Goal: Transaction & Acquisition: Register for event/course

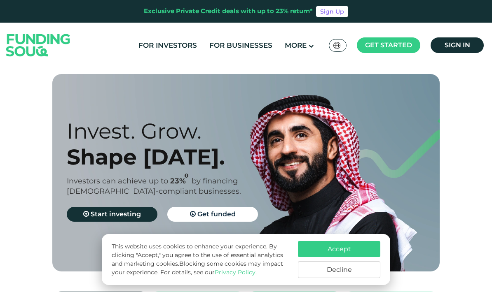
click at [314, 273] on button "Decline" at bounding box center [339, 269] width 82 height 17
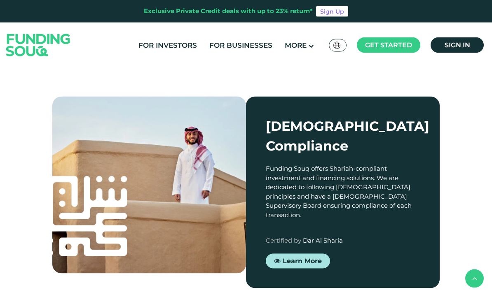
scroll to position [676, 0]
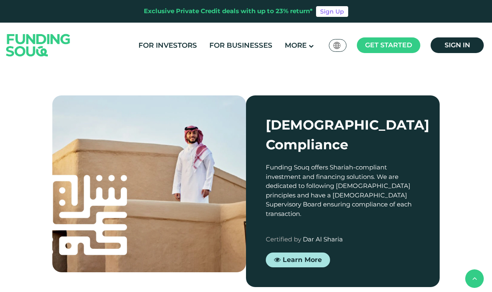
click at [308, 84] on span "Investor Registration" at bounding box center [306, 83] width 63 height 18
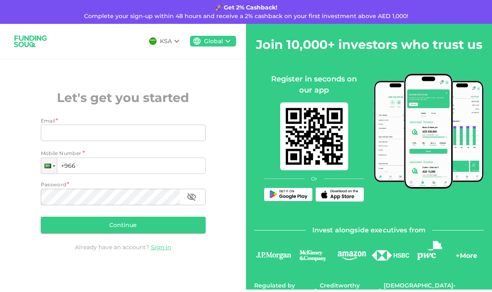
click at [167, 42] on div "KSA" at bounding box center [166, 41] width 12 height 9
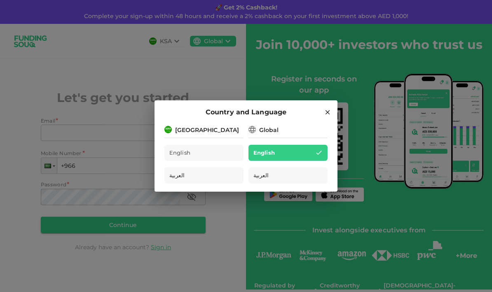
click at [271, 154] on span "English" at bounding box center [263, 152] width 21 height 9
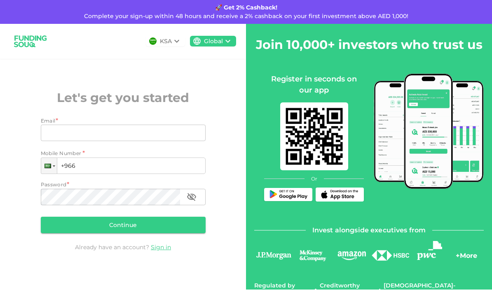
click at [159, 251] on link "Sign in" at bounding box center [161, 247] width 20 height 7
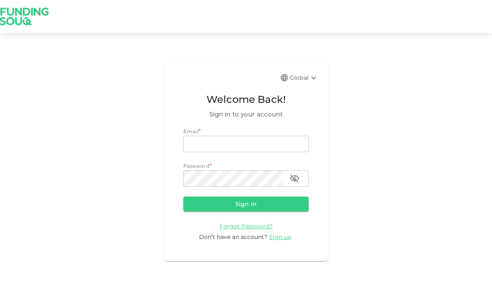
click at [274, 241] on span "Sign up" at bounding box center [280, 236] width 22 height 7
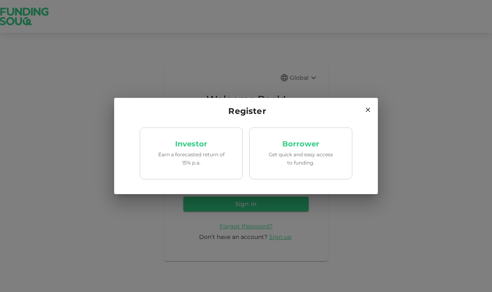
click at [166, 161] on p "Earn a forecasted return of 15% p.a." at bounding box center [191, 159] width 70 height 16
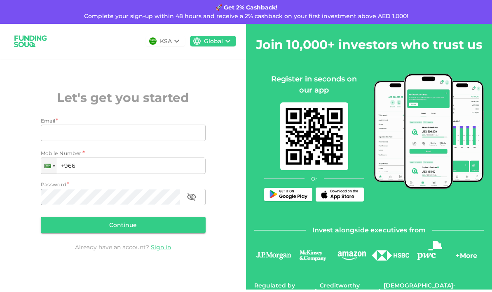
click at [49, 141] on input "Email" at bounding box center [119, 133] width 156 height 16
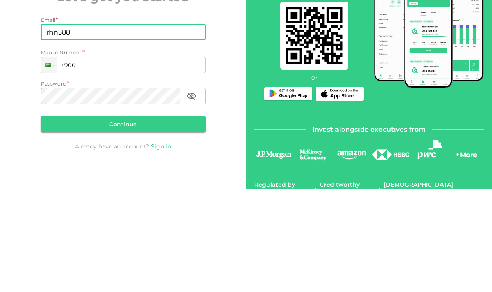
type input "[EMAIL_ADDRESS][DOMAIN_NAME]"
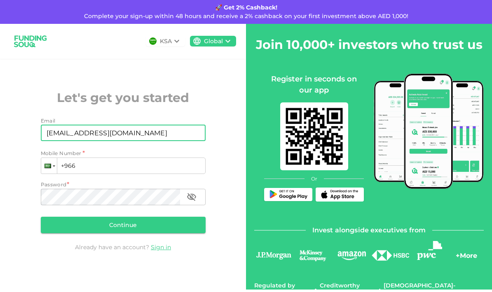
click at [49, 164] on div at bounding box center [47, 166] width 7 height 5
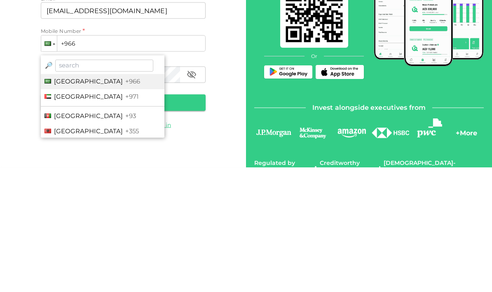
click at [59, 215] on span "[GEOGRAPHIC_DATA]" at bounding box center [88, 219] width 69 height 8
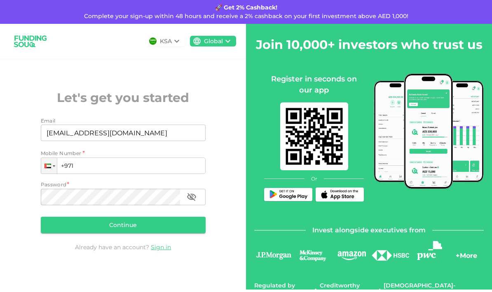
click at [87, 158] on input "+971" at bounding box center [123, 166] width 165 height 16
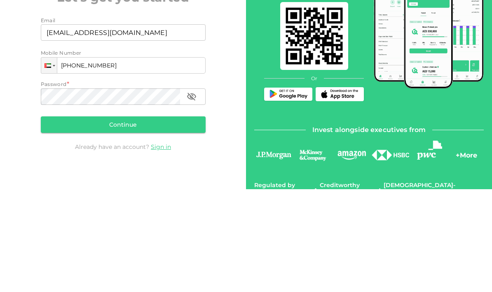
click at [14, 70] on div "KSA Global Let's get you started Email Email [EMAIL_ADDRESS][DOMAIN_NAME] Email…" at bounding box center [123, 157] width 246 height 266
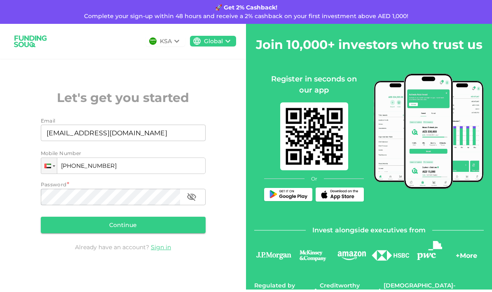
click at [74, 158] on input "[PHONE_NUMBER]" at bounding box center [123, 166] width 165 height 16
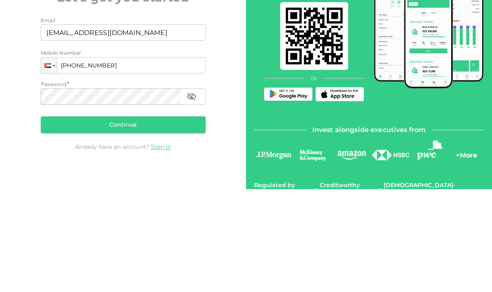
click at [72, 158] on input "[PHONE_NUMBER]" at bounding box center [123, 166] width 165 height 16
type input "[PHONE_NUMBER]"
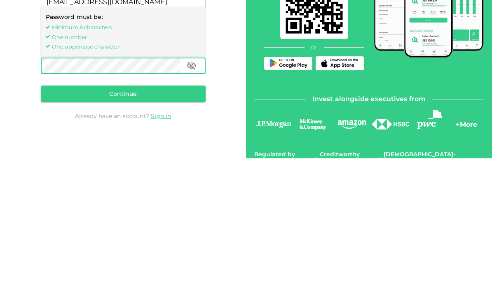
click at [59, 217] on button "Continue" at bounding box center [123, 225] width 165 height 16
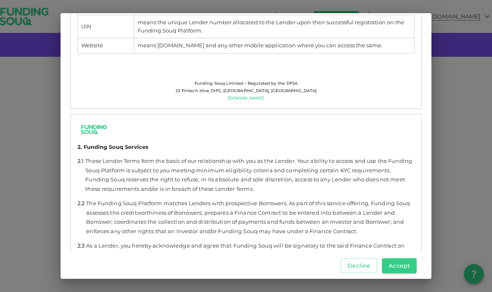
scroll to position [446, 0]
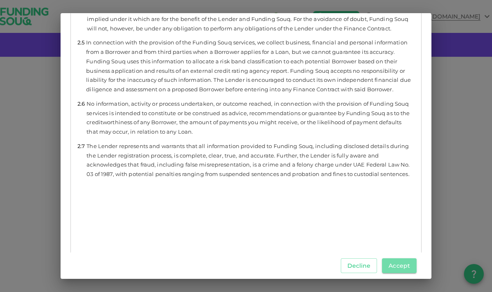
click at [389, 269] on button "Accept" at bounding box center [399, 266] width 35 height 15
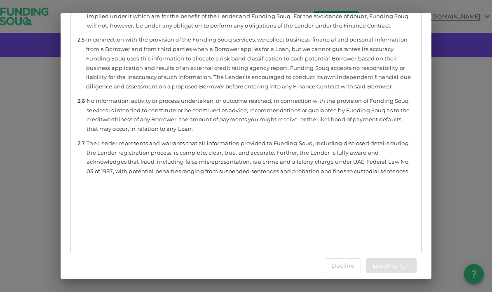
scroll to position [756, 0]
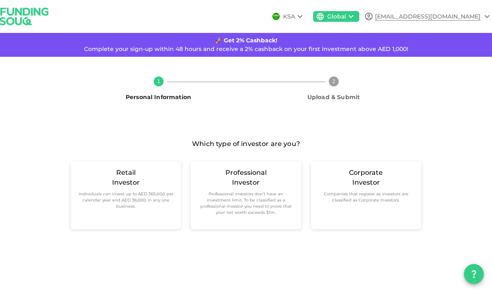
click at [119, 168] on div "Retail Investor Individuals can invest up to AED 365,000 per calendar year and …" at bounding box center [125, 189] width 97 height 42
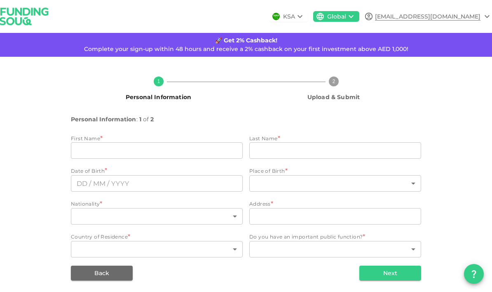
click at [261, 218] on body "KSA Global [EMAIL_ADDRESS][DOMAIN_NAME] 🚀 Get 2% Cashback! Complete your sign-u…" at bounding box center [246, 146] width 492 height 292
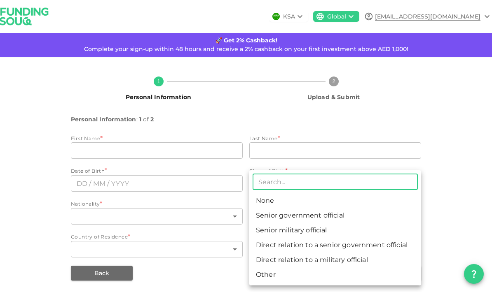
click at [263, 205] on li "None" at bounding box center [335, 200] width 172 height 15
type input "1"
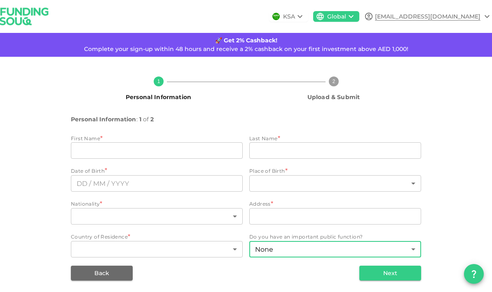
click at [83, 214] on body "KSA Global [EMAIL_ADDRESS][DOMAIN_NAME] 🚀 Get 2% Cashback! Complete your sign-u…" at bounding box center [246, 146] width 492 height 292
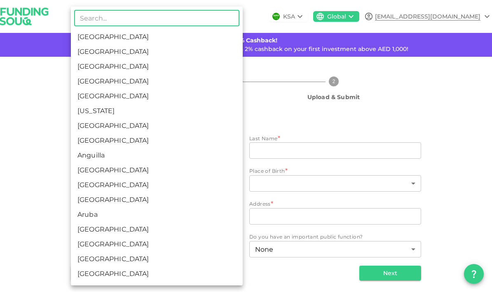
click at [90, 52] on li "[GEOGRAPHIC_DATA]" at bounding box center [157, 51] width 172 height 15
type input "2"
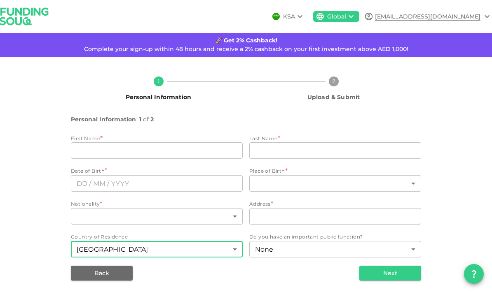
click at [85, 182] on body "KSA Global [EMAIL_ADDRESS][DOMAIN_NAME] 🚀 Get 2% Cashback! Complete your sign-u…" at bounding box center [246, 146] width 492 height 292
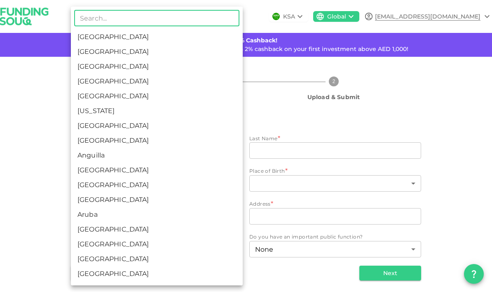
click at [93, 17] on input "text" at bounding box center [156, 18] width 165 height 16
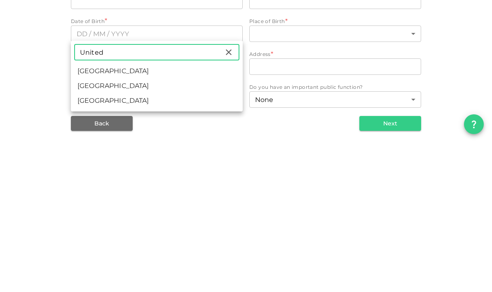
type input "United"
click at [97, 228] on li "[GEOGRAPHIC_DATA]" at bounding box center [157, 235] width 172 height 15
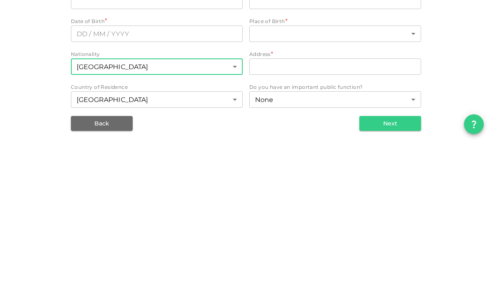
type input "207"
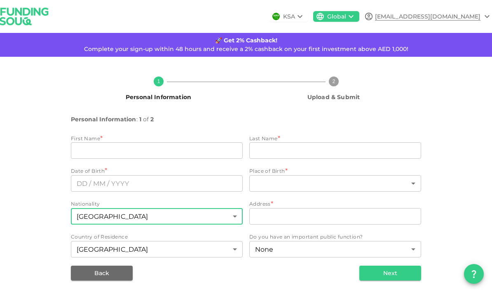
click at [83, 153] on input "firstName" at bounding box center [157, 150] width 172 height 16
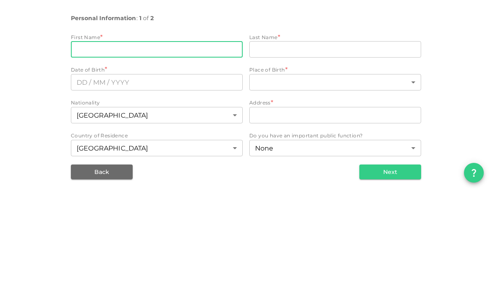
type input "Rohini"
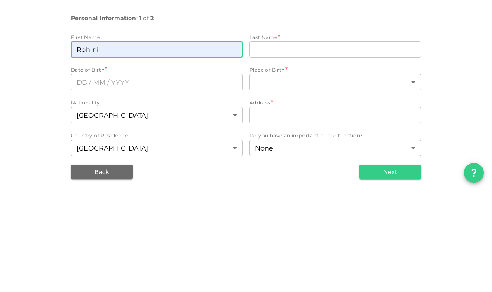
scroll to position [33, 0]
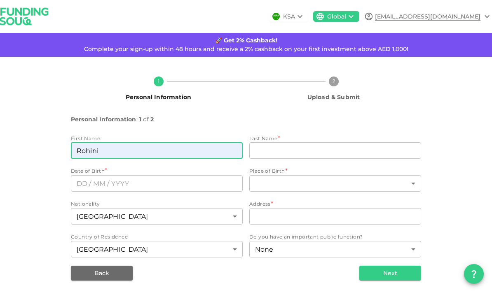
click at [403, 142] on input "lastName" at bounding box center [335, 150] width 172 height 16
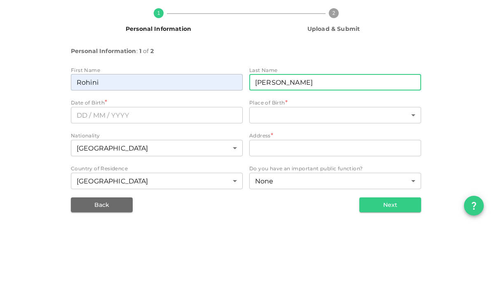
type input "[PERSON_NAME]"
click at [80, 175] on input "text" at bounding box center [157, 183] width 172 height 16
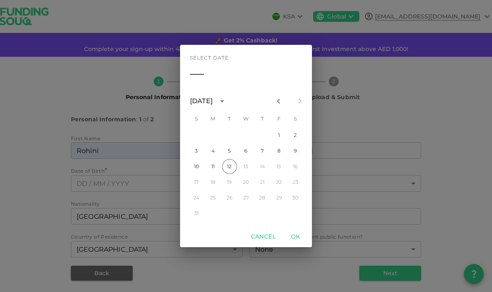
click at [212, 104] on div "[DATE]" at bounding box center [201, 101] width 23 height 10
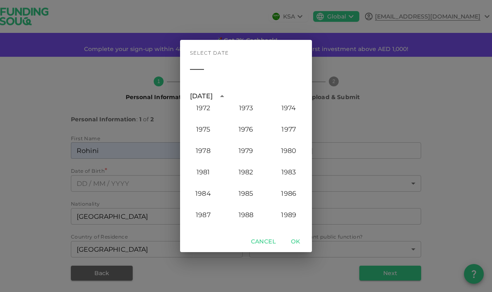
scroll to position [524, 0]
click at [241, 130] on button "1976" at bounding box center [246, 127] width 30 height 15
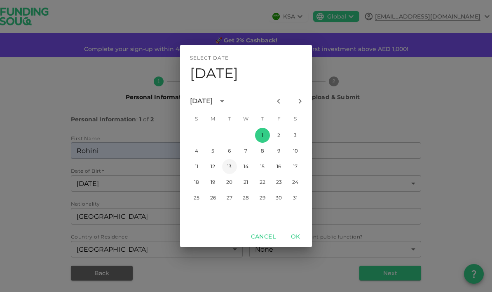
click at [229, 166] on button "13" at bounding box center [229, 166] width 15 height 15
type input "⁦⁨[DATE]⁩⁩"
click at [292, 232] on button "OK" at bounding box center [295, 236] width 26 height 15
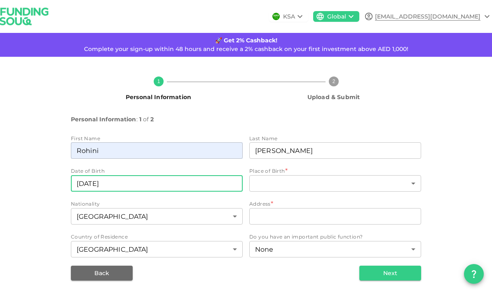
click at [383, 148] on body "KSA Global [EMAIL_ADDRESS][DOMAIN_NAME] 🚀 Get 2% Cashback! Complete your sign-u…" at bounding box center [246, 146] width 492 height 292
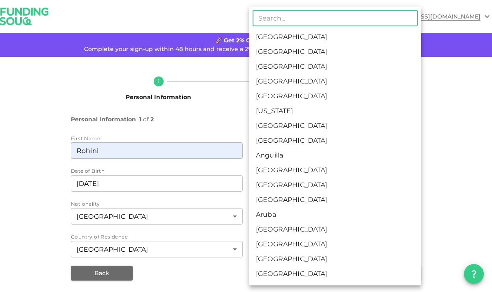
click at [263, 24] on input "text" at bounding box center [334, 18] width 165 height 16
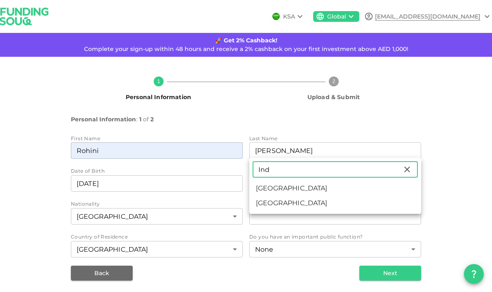
type input "Ind"
click at [262, 188] on li "[GEOGRAPHIC_DATA]" at bounding box center [335, 188] width 172 height 15
type input "88"
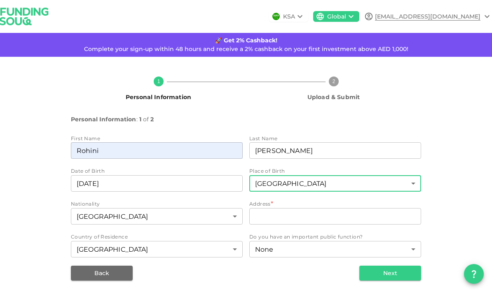
click at [394, 208] on input "address" at bounding box center [335, 216] width 172 height 16
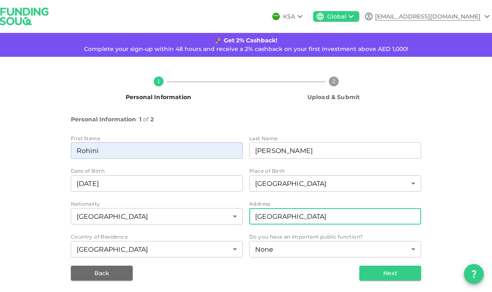
type input "[GEOGRAPHIC_DATA]"
click at [399, 266] on button "Next" at bounding box center [390, 273] width 62 height 15
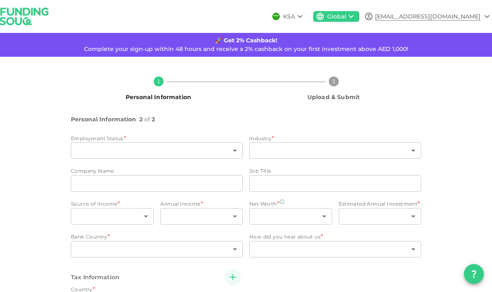
type input "2"
radio input "false"
radio input "true"
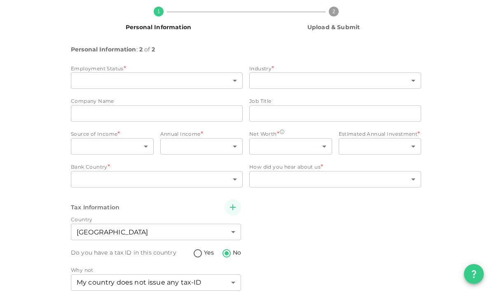
scroll to position [70, 0]
